Goal: Transaction & Acquisition: Purchase product/service

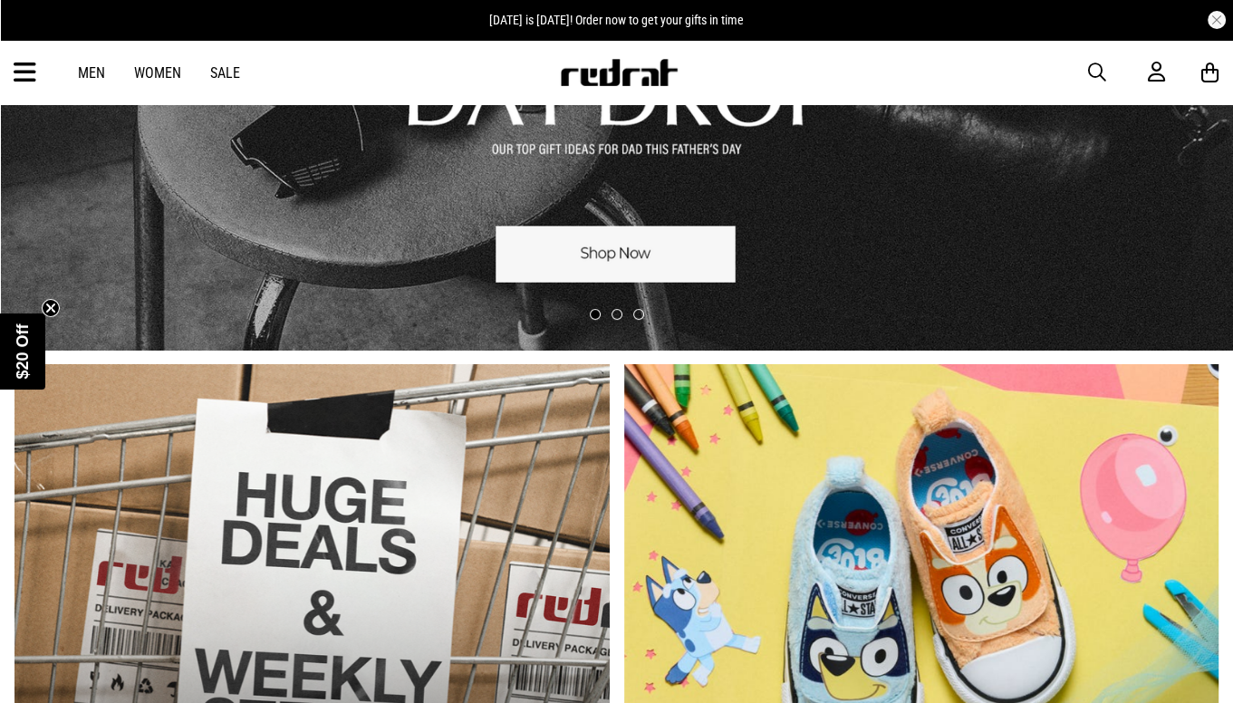
scroll to position [91, 0]
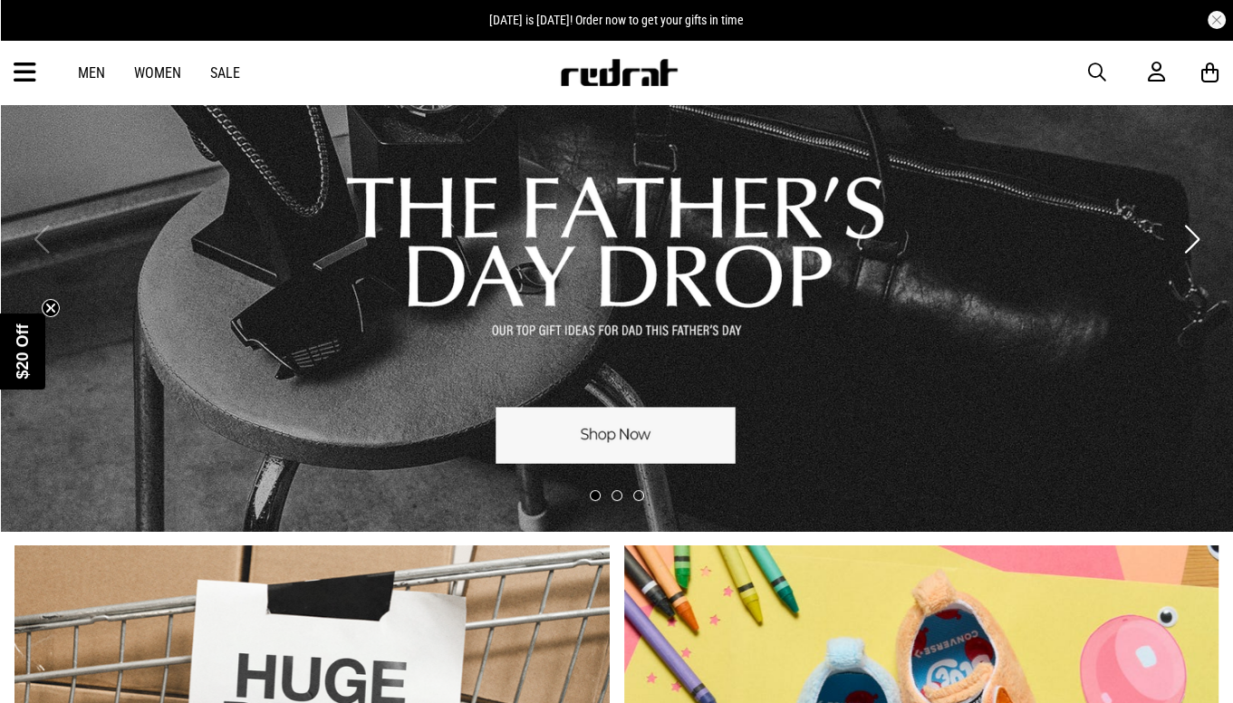
click at [88, 75] on link "Men" at bounding box center [91, 72] width 27 height 17
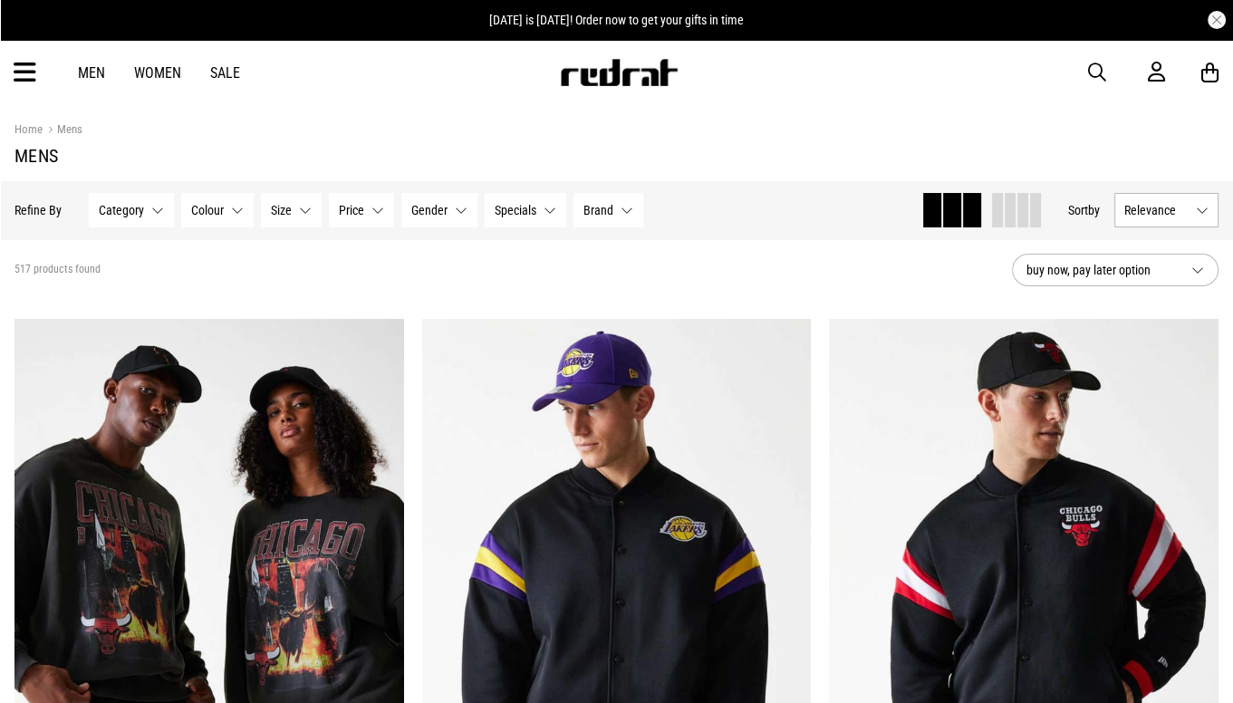
click at [21, 78] on icon at bounding box center [25, 73] width 23 height 30
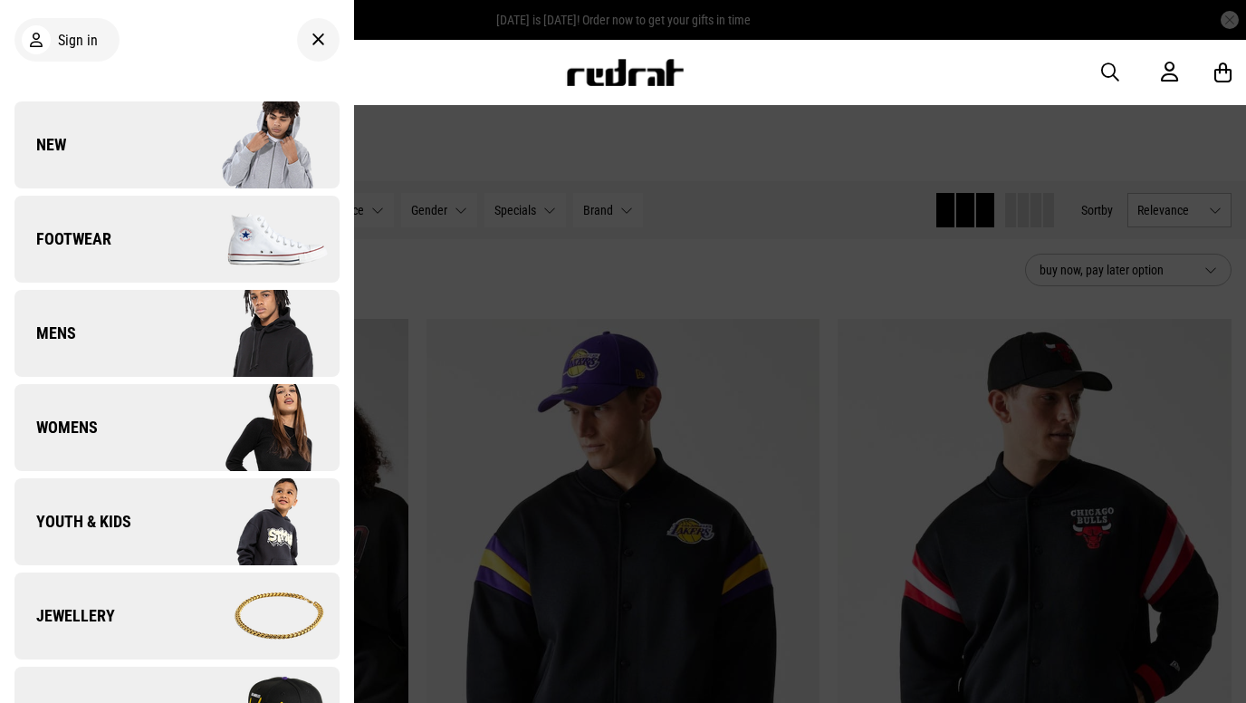
click at [177, 512] on img at bounding box center [258, 521] width 162 height 91
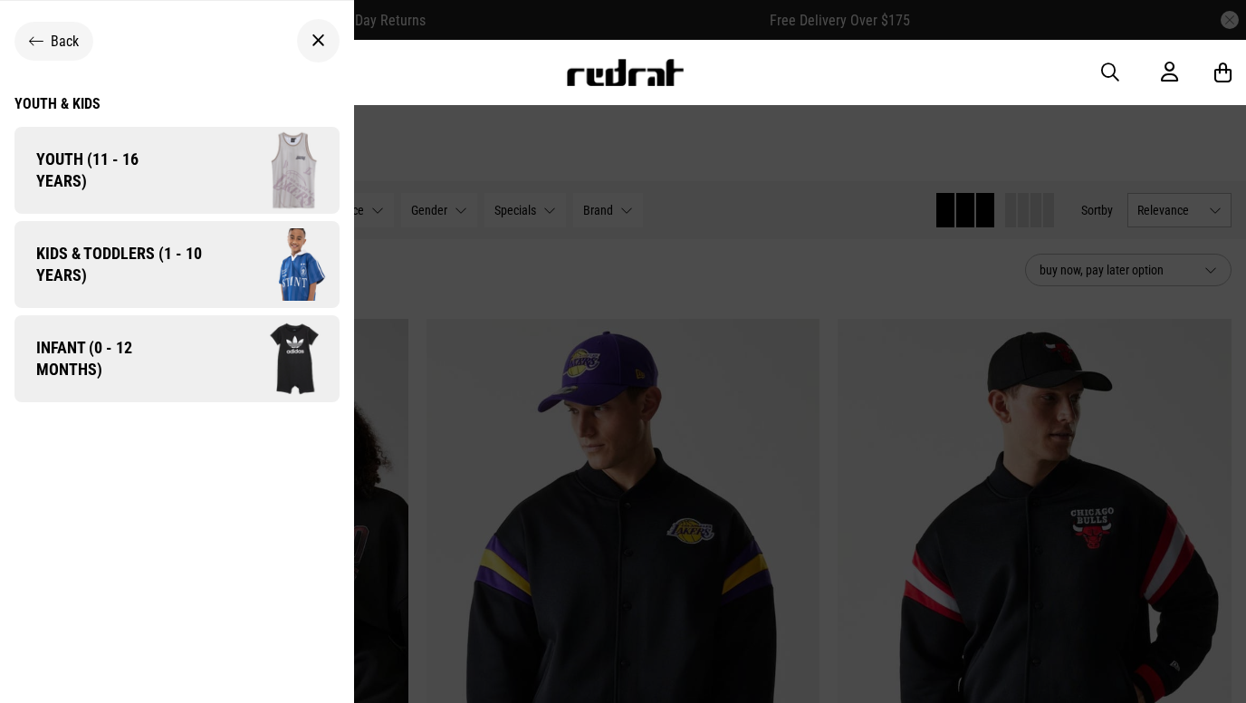
click at [210, 192] on img at bounding box center [262, 171] width 155 height 86
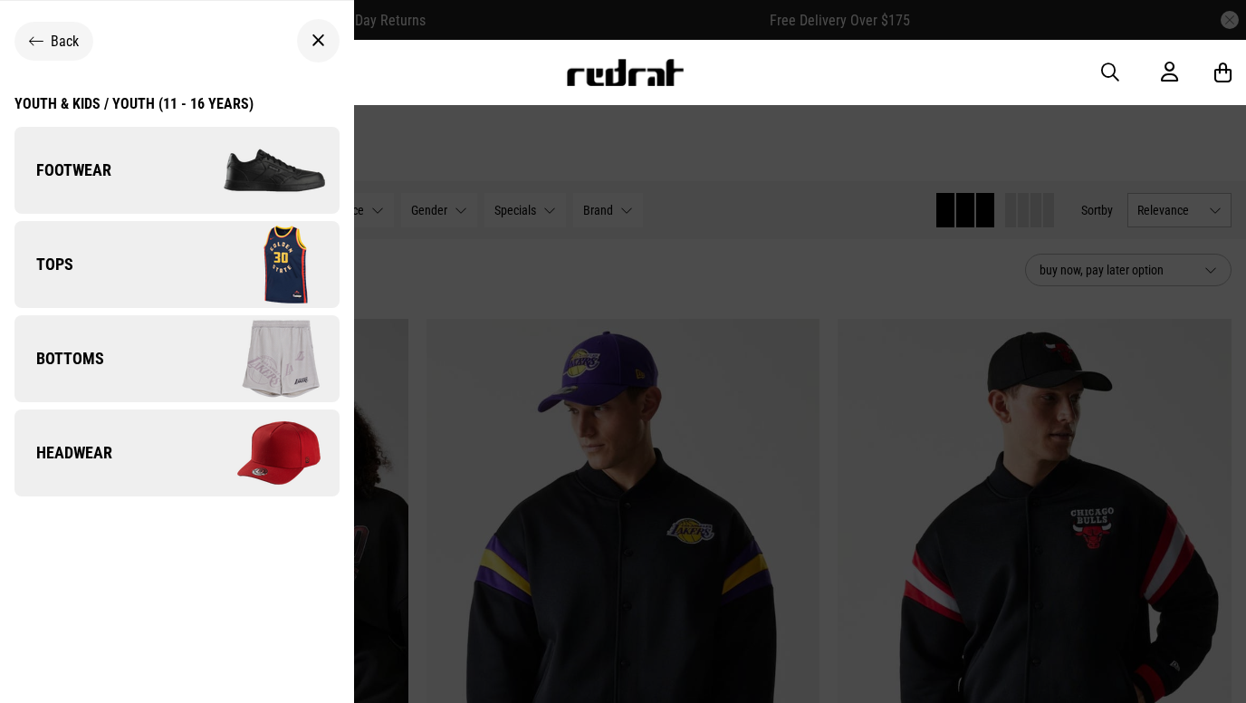
click at [266, 283] on img at bounding box center [258, 264] width 162 height 91
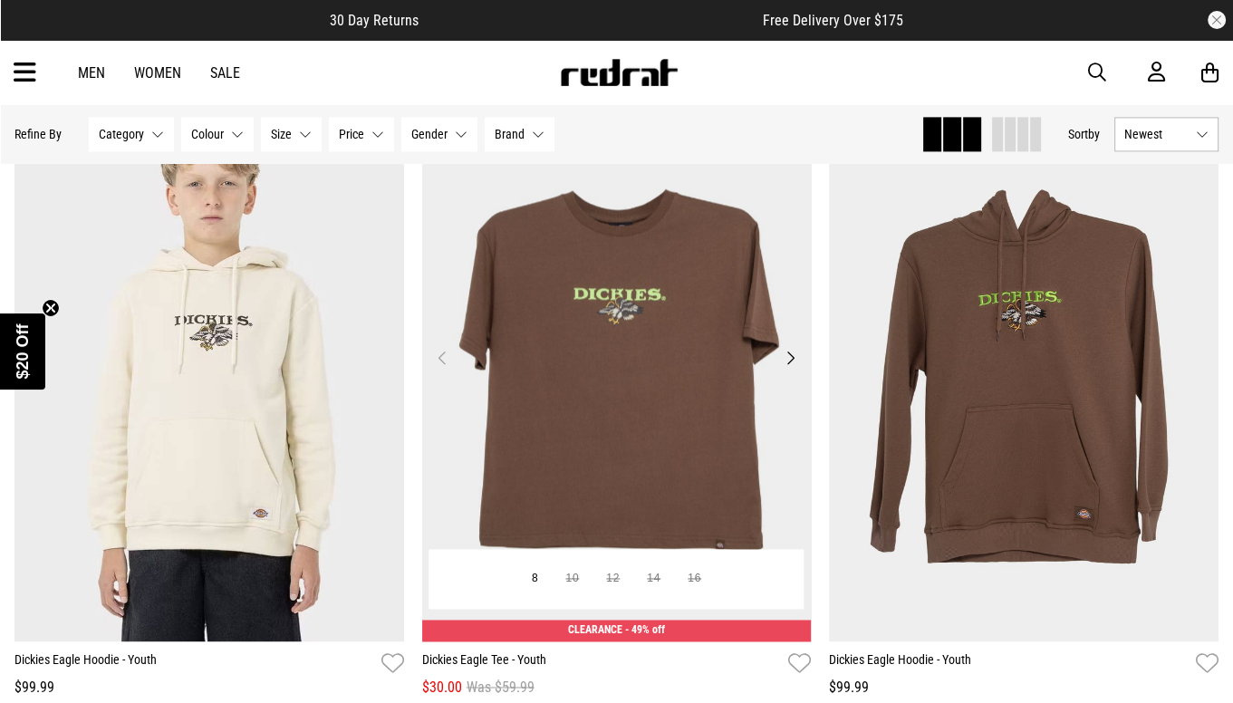
scroll to position [2174, 0]
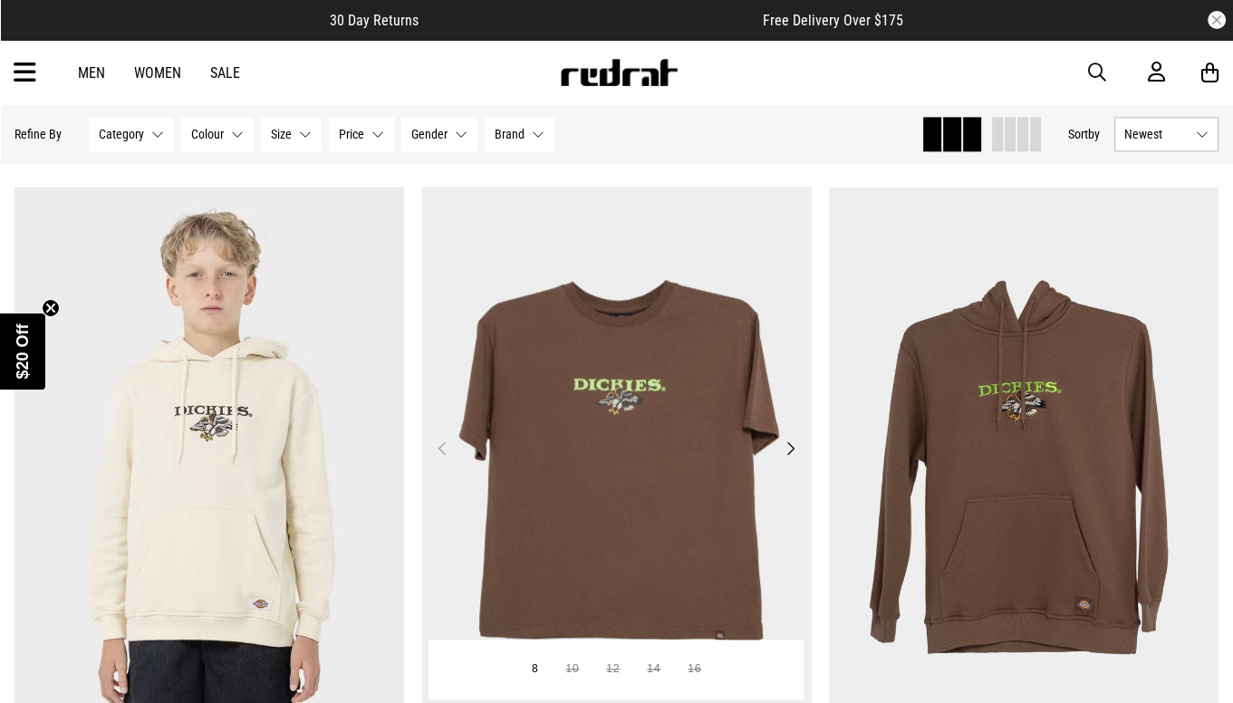
click at [790, 446] on button "Next" at bounding box center [790, 448] width 23 height 22
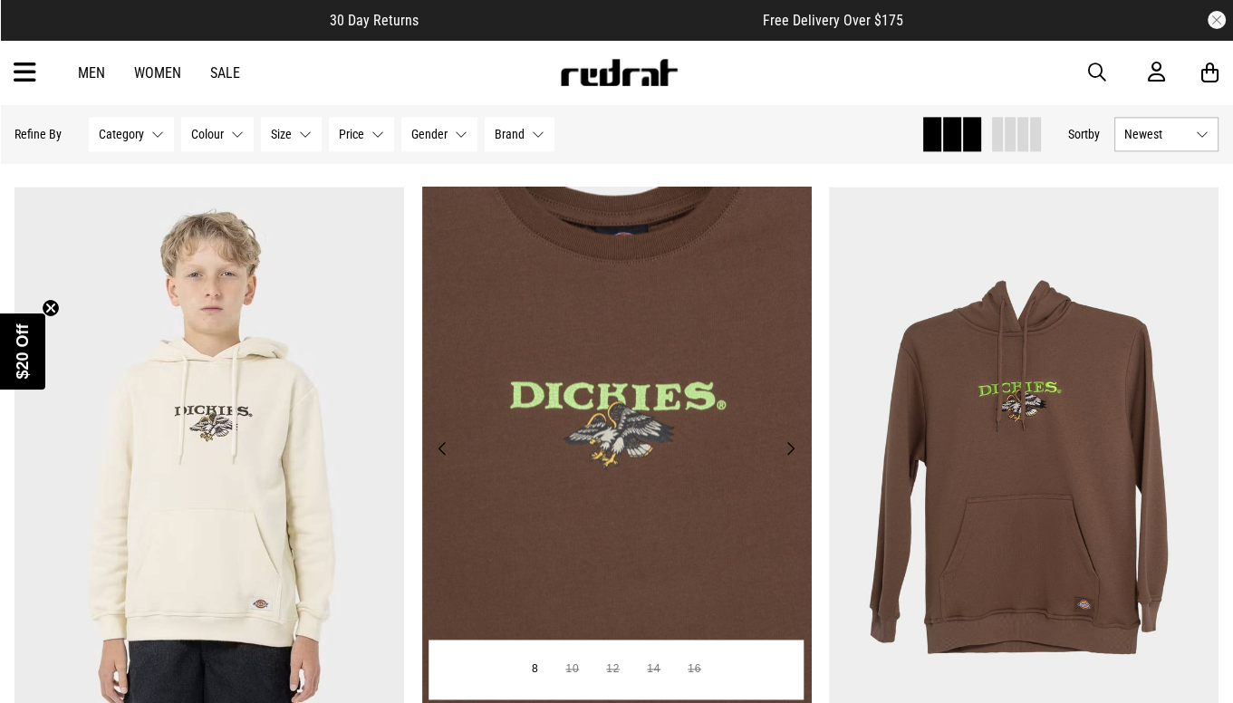
click at [784, 443] on button "Next" at bounding box center [790, 448] width 23 height 22
click at [789, 452] on button "Next" at bounding box center [790, 448] width 23 height 22
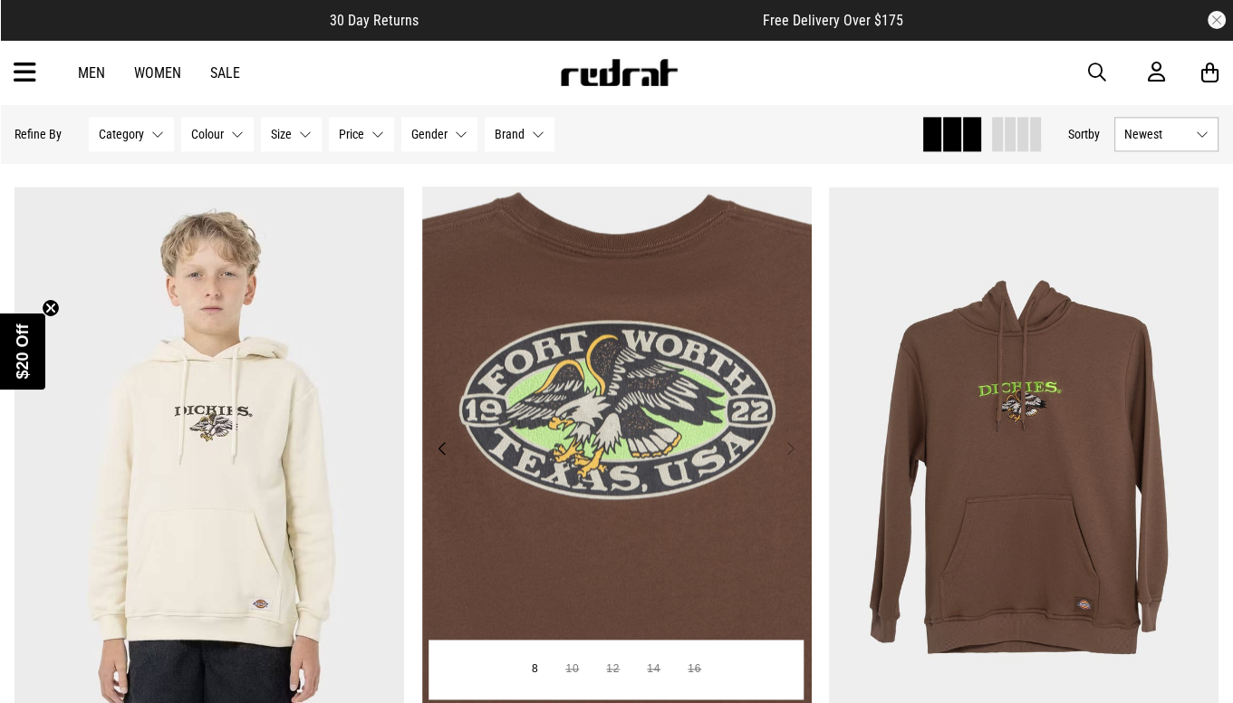
click at [789, 452] on button "Next" at bounding box center [790, 448] width 23 height 22
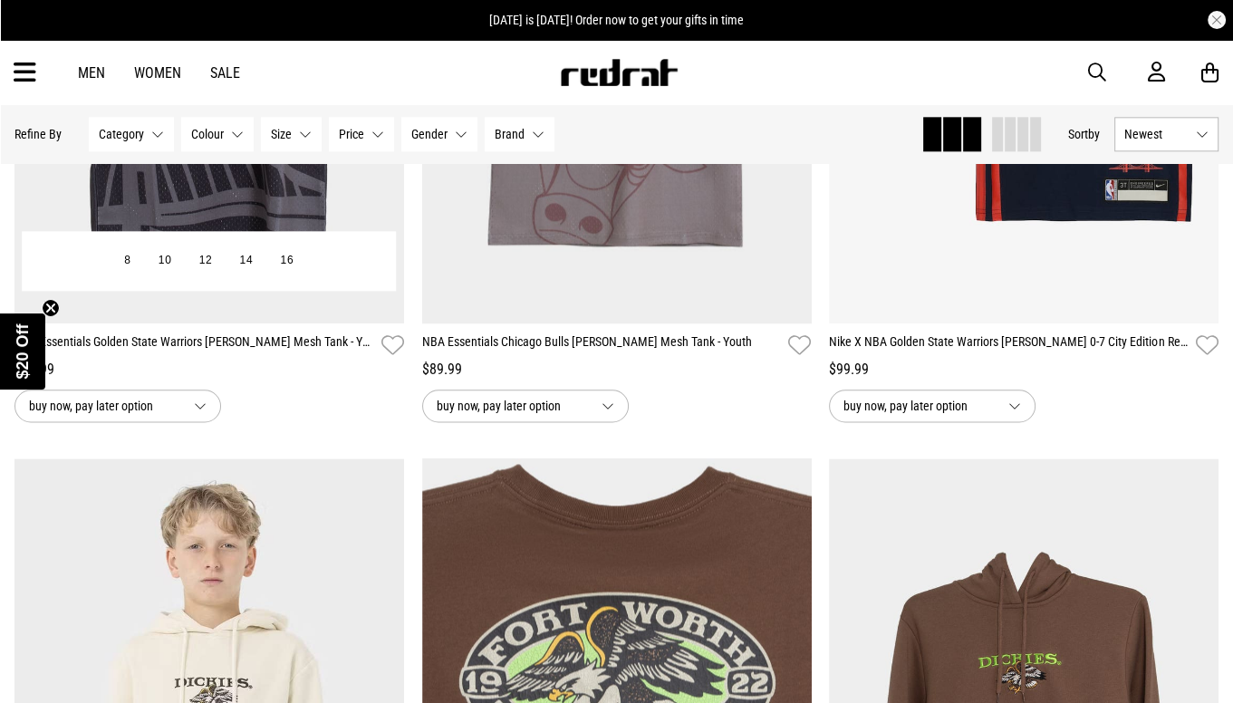
scroll to position [1540, 0]
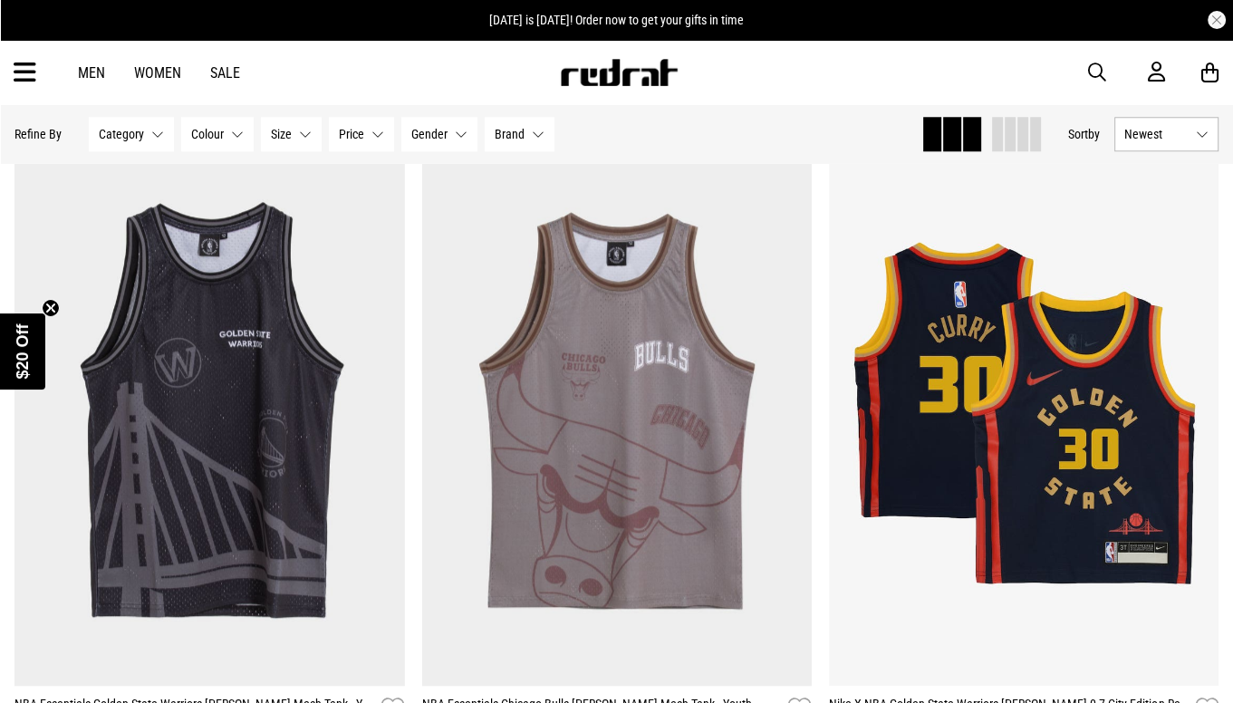
click at [94, 81] on body "30 Day Returns Free Delivery Over $175 Father's Day is next Sunday! Order now t…" at bounding box center [616, 348] width 1233 height 3776
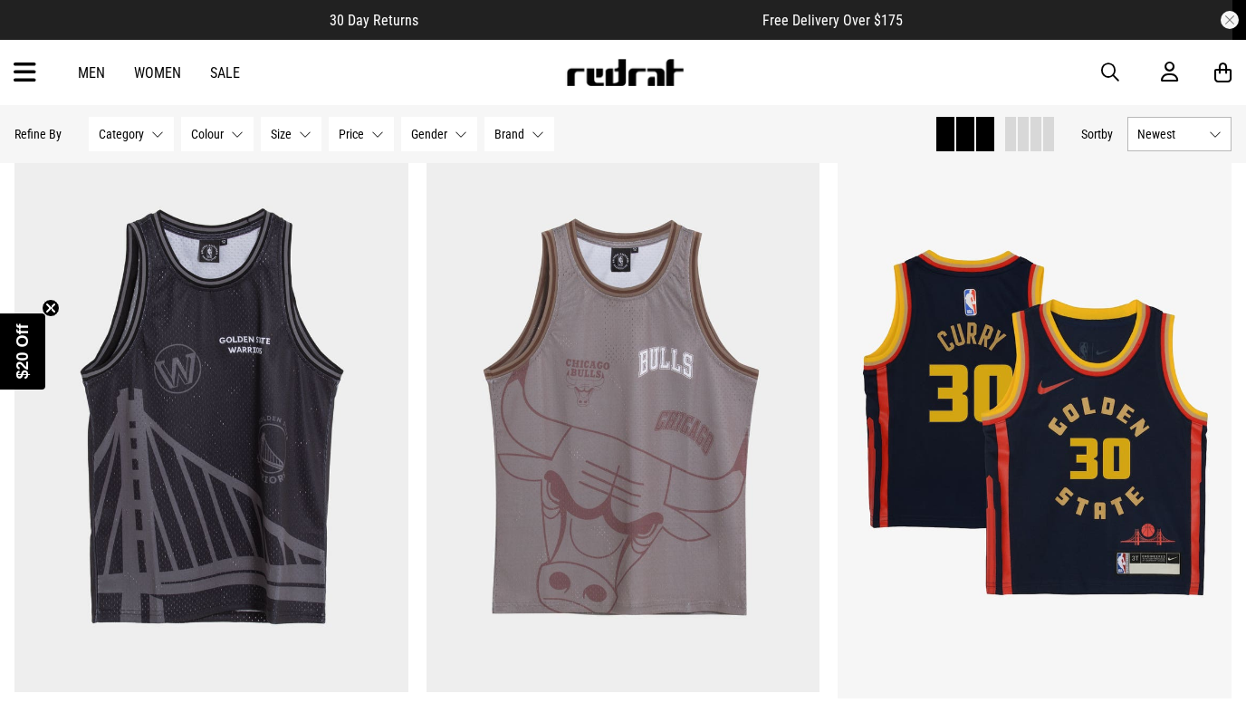
click at [92, 72] on body "30 Day Returns Free Delivery Over $175 Father's Day is next Sunday! Order now t…" at bounding box center [623, 355] width 1246 height 3800
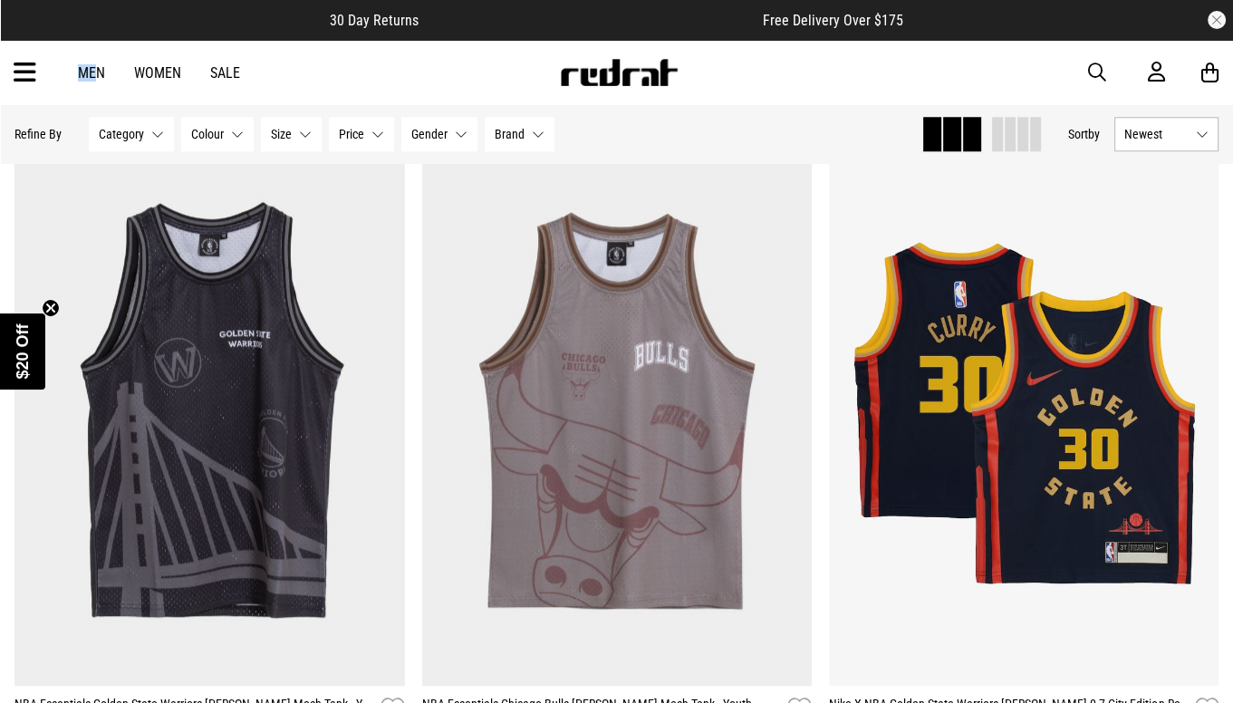
click at [93, 81] on div "Men Women Sale Sign in New Back Footwear Back Mens Back Womens Back Youth & Kid…" at bounding box center [616, 72] width 1233 height 65
click at [96, 70] on link "Men" at bounding box center [91, 72] width 27 height 17
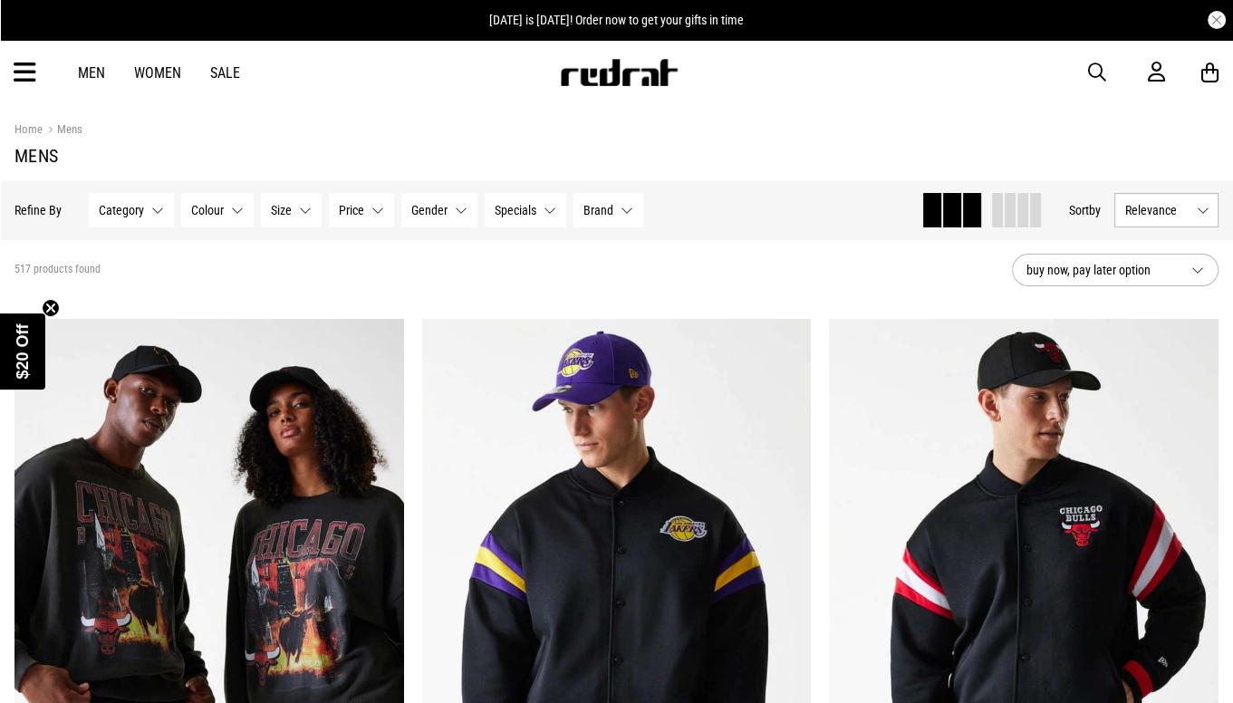
click at [297, 207] on button "Size None selected" at bounding box center [291, 210] width 61 height 34
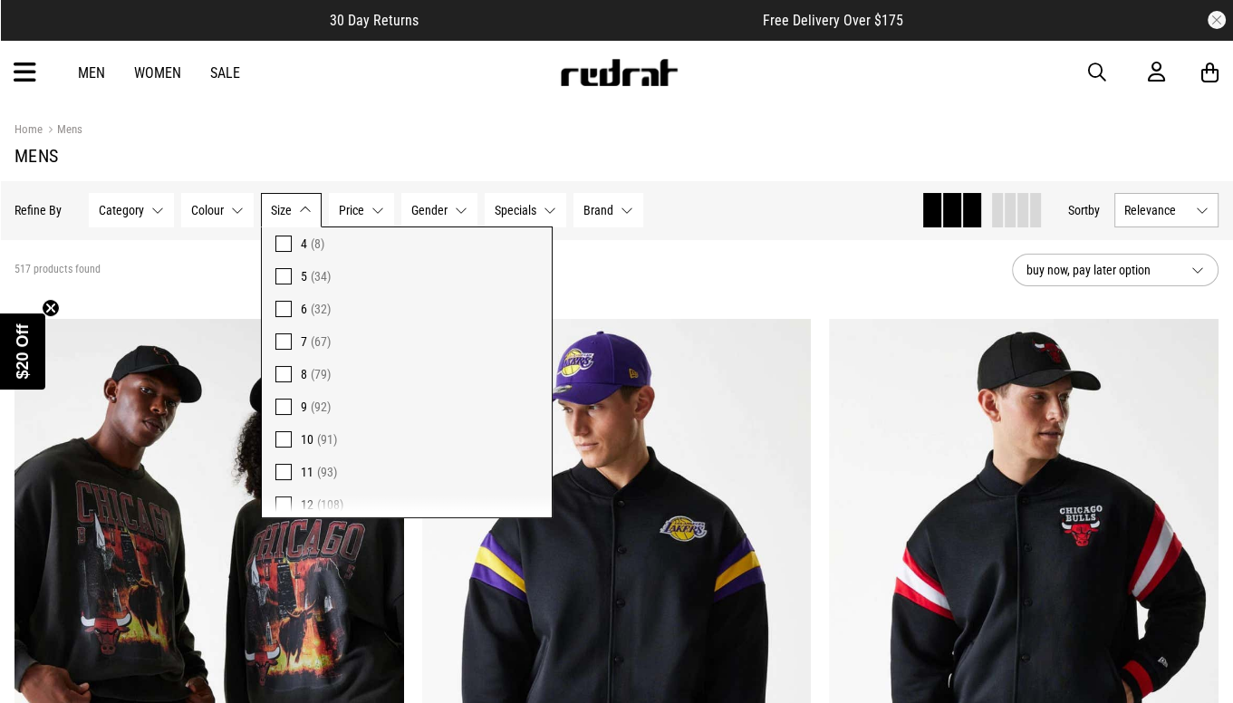
scroll to position [181, 0]
click at [283, 381] on span at bounding box center [283, 381] width 16 height 16
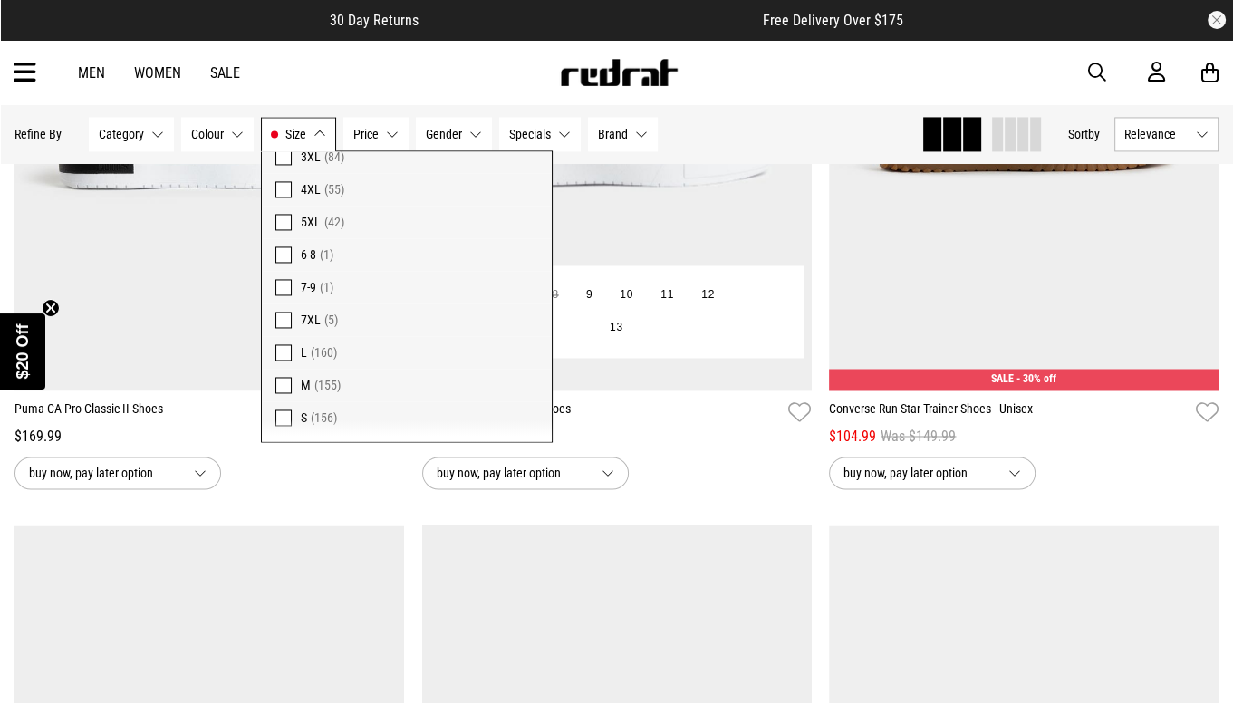
scroll to position [2446, 0]
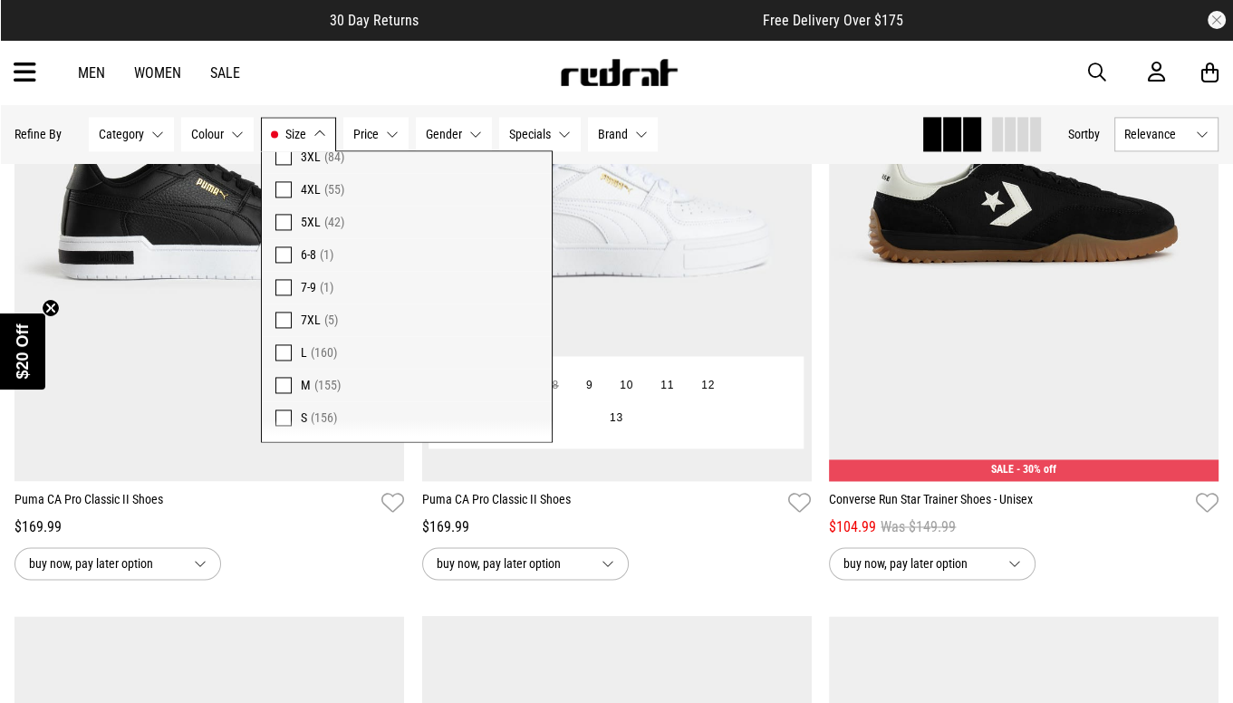
click at [728, 553] on div "buy now, pay later option" at bounding box center [616, 563] width 389 height 33
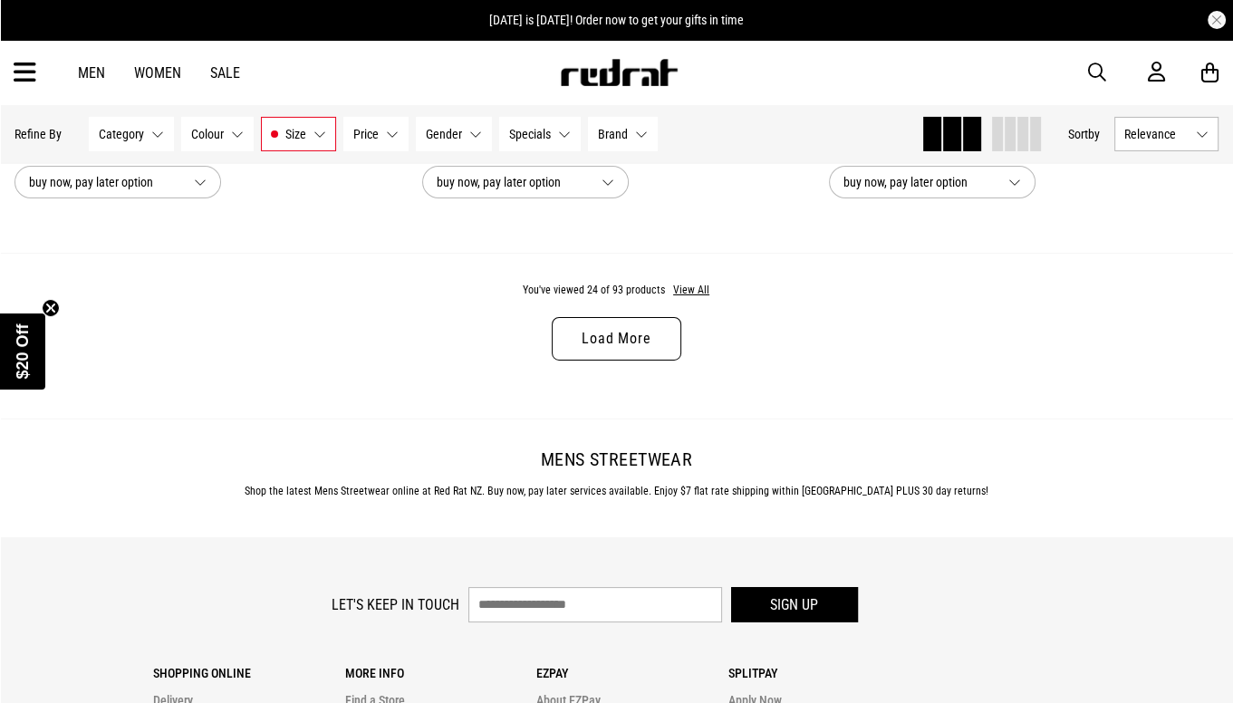
scroll to position [5367, 0]
